Goal: Task Accomplishment & Management: Manage account settings

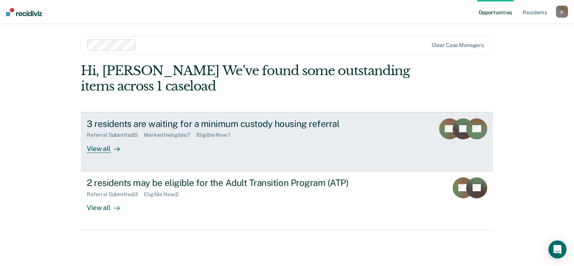
click at [217, 134] on div "Eligible Now : 1" at bounding box center [216, 135] width 40 height 6
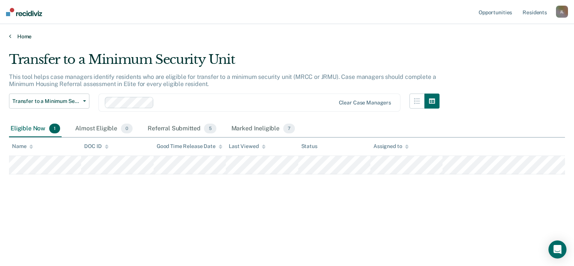
click at [29, 37] on link "Home" at bounding box center [287, 36] width 556 height 7
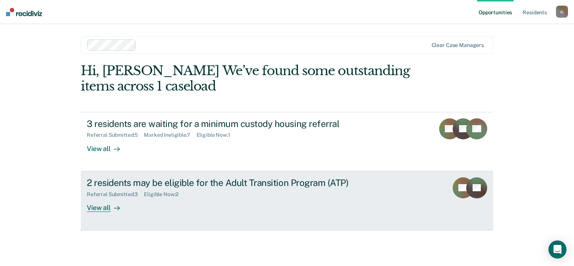
click at [158, 194] on div "Eligible Now : 2" at bounding box center [164, 194] width 41 height 6
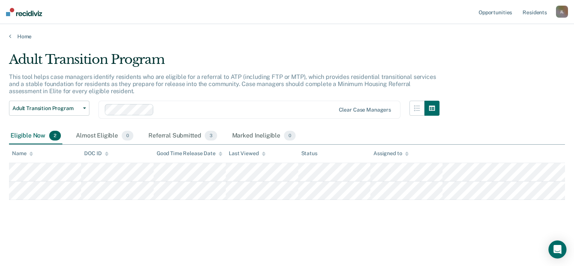
click at [196, 233] on div "Adult Transition Program This tool helps case managers identify residents who a…" at bounding box center [287, 143] width 556 height 182
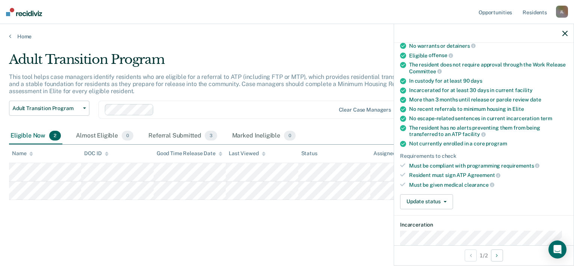
scroll to position [92, 0]
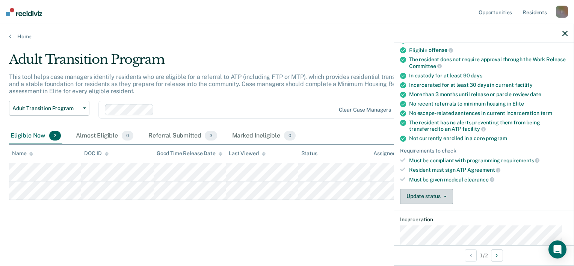
click at [448, 193] on button "Update status" at bounding box center [426, 196] width 53 height 15
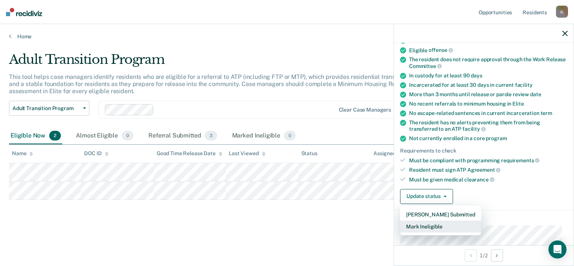
click at [430, 224] on button "Mark Ineligible" at bounding box center [440, 226] width 81 height 12
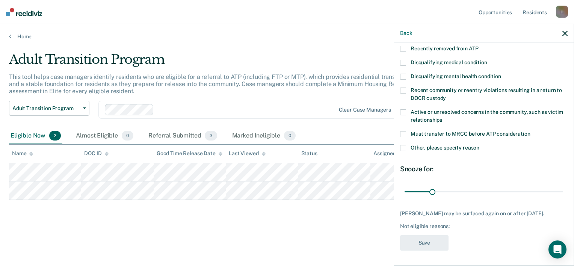
click at [566, 151] on div "BP Which of the following requirements has [PERSON_NAME] not met? Recently remo…" at bounding box center [484, 153] width 180 height 221
click at [403, 145] on span at bounding box center [403, 148] width 6 height 6
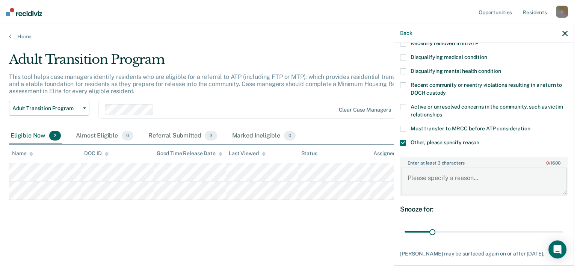
click at [423, 176] on textarea "Enter at least 3 characters 0 / 1600" at bounding box center [484, 182] width 166 height 28
type textarea "P"
type textarea "Previously denied MRCC"
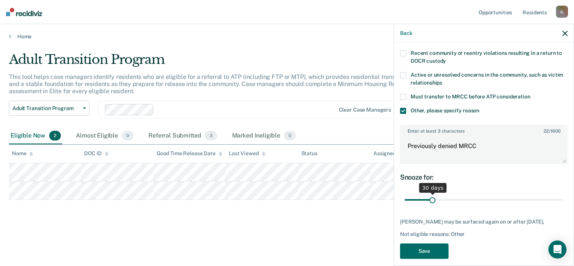
scroll to position [95, 0]
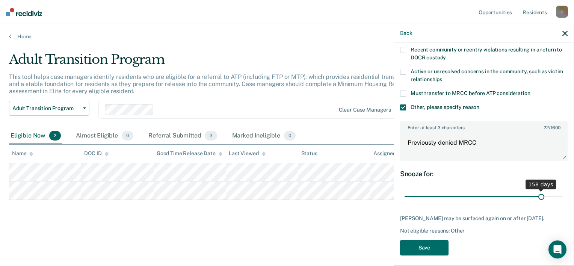
click at [536, 198] on input "range" at bounding box center [484, 196] width 159 height 13
type input "86"
click at [477, 196] on input "range" at bounding box center [484, 196] width 159 height 13
click at [435, 254] on button "Save" at bounding box center [424, 247] width 48 height 15
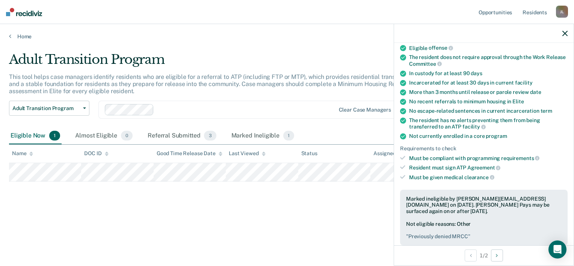
click at [565, 35] on icon "button" at bounding box center [564, 33] width 5 height 5
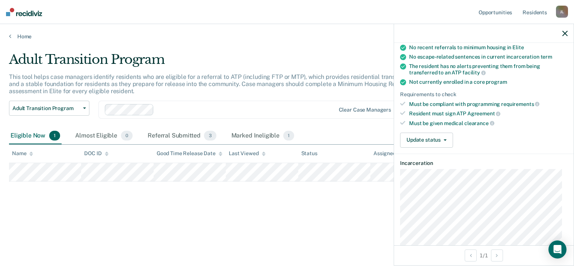
scroll to position [187, 0]
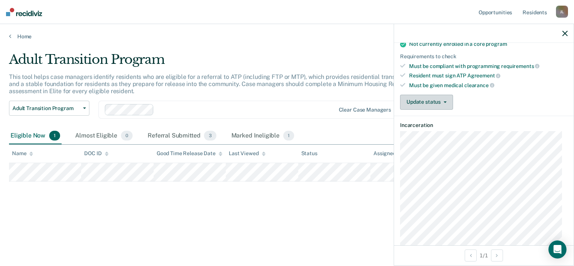
click at [435, 97] on button "Update status" at bounding box center [426, 102] width 53 height 15
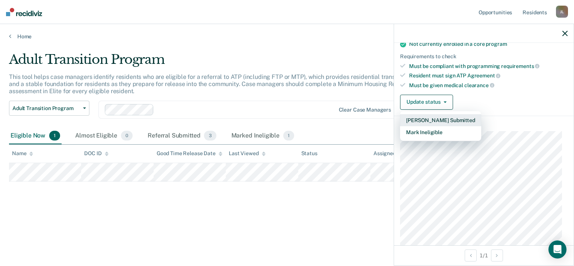
click at [430, 114] on button "[PERSON_NAME] Submitted" at bounding box center [440, 120] width 81 height 12
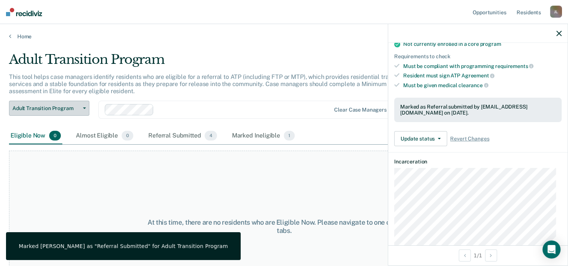
click at [44, 105] on span "Adult Transition Program" at bounding box center [46, 108] width 68 height 6
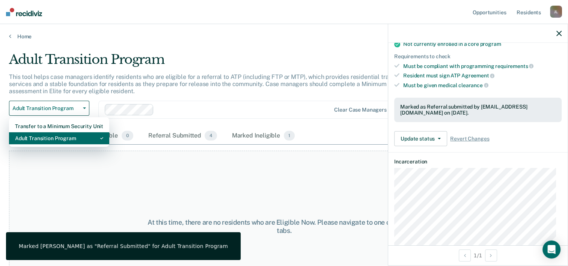
click at [53, 137] on div "Adult Transition Program" at bounding box center [59, 138] width 88 height 12
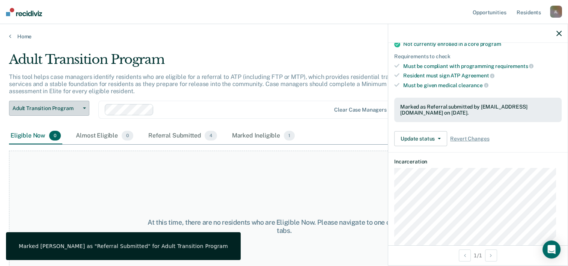
click at [51, 111] on button "Adult Transition Program" at bounding box center [49, 108] width 80 height 15
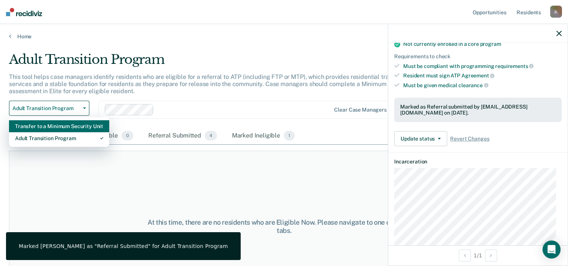
click at [53, 125] on div "Transfer to a Minimum Security Unit" at bounding box center [59, 126] width 88 height 12
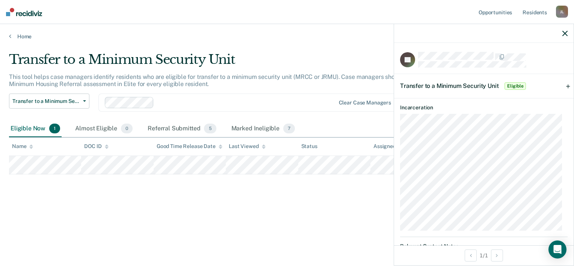
click at [536, 84] on div "Transfer to a Minimum Security Unit Eligible" at bounding box center [484, 86] width 180 height 24
